Goal: Contribute content: Add original content to the website for others to see

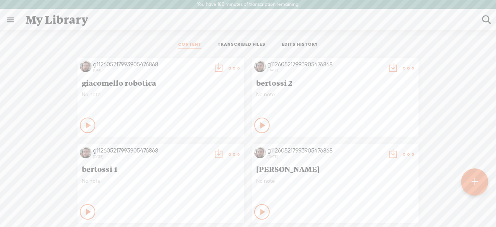
click at [468, 183] on div at bounding box center [474, 181] width 27 height 27
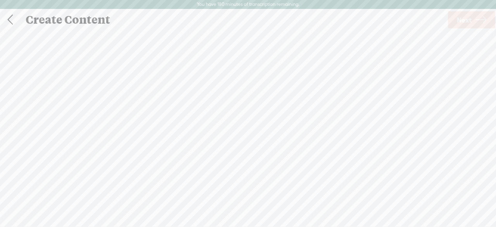
scroll to position [0, 0]
click at [257, 144] on span "Click to browse , or drag & drop your audio or video file here (File duration m…" at bounding box center [248, 153] width 53 height 59
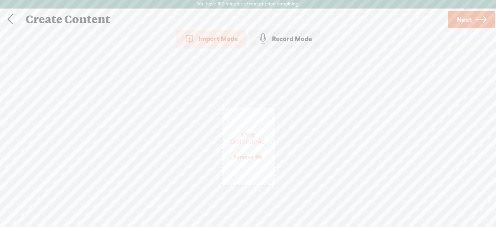
click at [475, 22] on link "Next" at bounding box center [471, 19] width 47 height 17
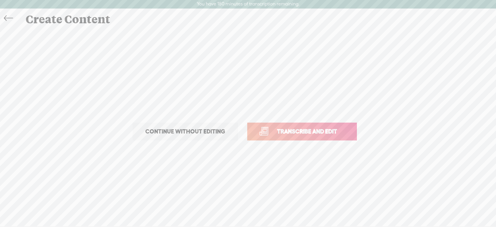
click at [281, 130] on span "Transcribe and edit" at bounding box center [307, 131] width 76 height 9
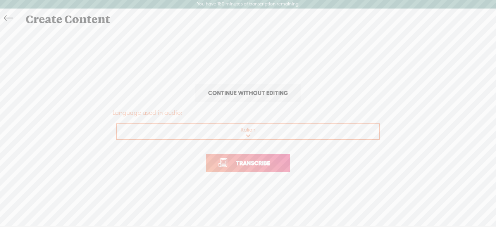
click at [252, 164] on span "Transcribe" at bounding box center [253, 163] width 50 height 9
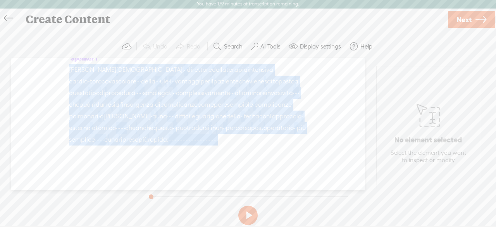
scroll to position [85, 0]
drag, startPoint x: 141, startPoint y: 91, endPoint x: 182, endPoint y: 196, distance: 112.1
click at [182, 196] on div "Trebble audio editor works best with Google Chrome or Firefox. Please switch yo…" at bounding box center [248, 131] width 481 height 193
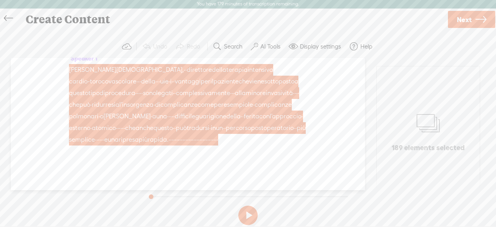
scroll to position [0, 0]
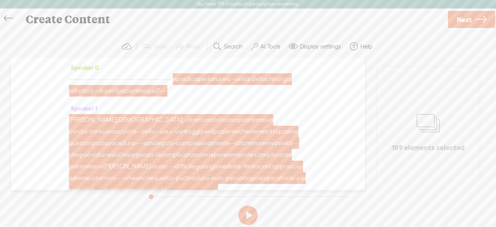
click at [8, 16] on icon at bounding box center [8, 18] width 9 height 17
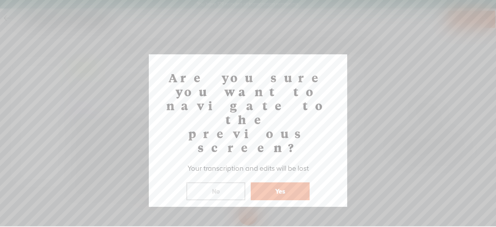
click at [273, 182] on button "Yes" at bounding box center [280, 191] width 59 height 18
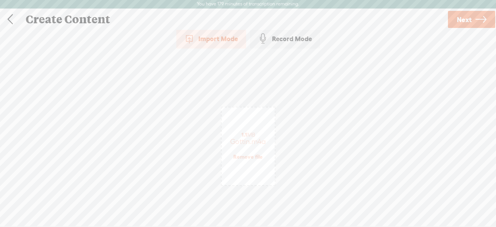
click at [249, 159] on link "Remove file" at bounding box center [247, 156] width 29 height 7
click at [259, 145] on span "Click to browse , or drag & drop your audio or video file here (File duration m…" at bounding box center [248, 153] width 53 height 59
click at [465, 19] on span "Next" at bounding box center [464, 20] width 15 height 20
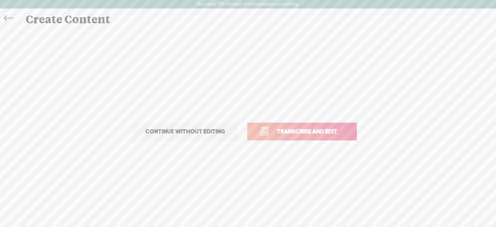
click at [322, 129] on span "Transcribe and edit" at bounding box center [307, 131] width 76 height 9
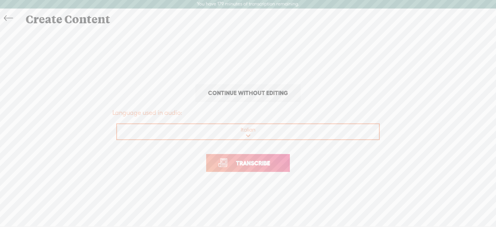
click at [267, 167] on span "Transcribe" at bounding box center [253, 163] width 50 height 9
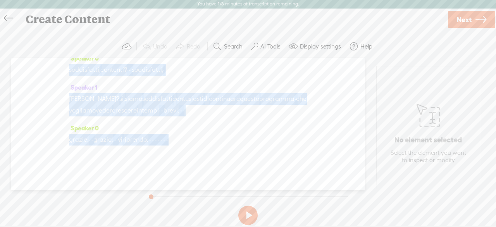
scroll to position [769, 0]
drag, startPoint x: 233, startPoint y: 78, endPoint x: 221, endPoint y: 112, distance: 36.4
click at [221, 112] on div "Speaker 0 · · · · · · · · · · · · · · · · · · · · posso andare? · · · · · · pro…" at bounding box center [188, 124] width 354 height 132
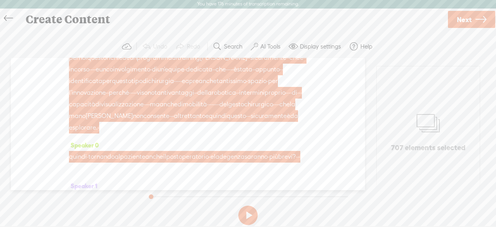
scroll to position [468, 0]
